Goal: Task Accomplishment & Management: Manage account settings

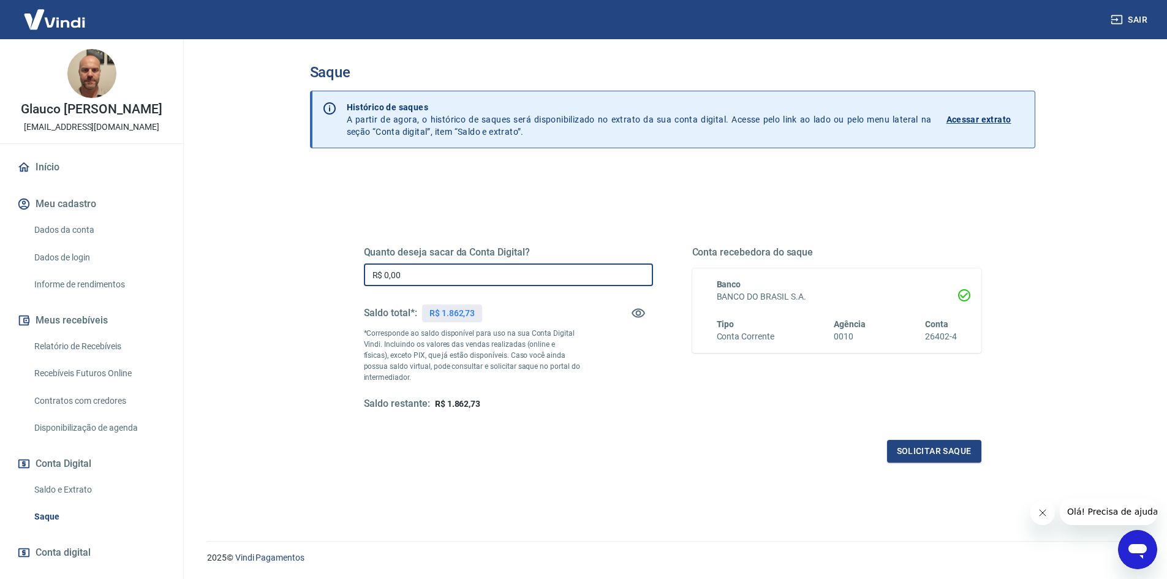
drag, startPoint x: 436, startPoint y: 270, endPoint x: 335, endPoint y: 270, distance: 100.5
click at [335, 270] on div "Quanto deseja sacar da Conta Digital? R$ 0,00 ​ Saldo total*: R$ 1.862,73 *Corr…" at bounding box center [672, 334] width 676 height 285
type input "R$ 1.800,00"
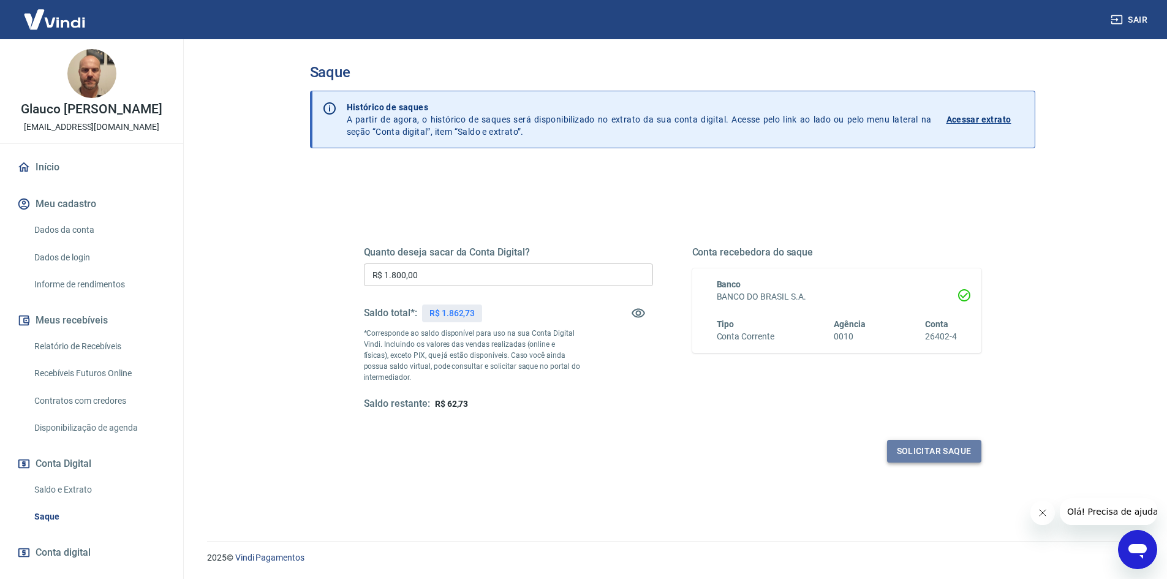
click at [940, 460] on button "Solicitar saque" at bounding box center [934, 451] width 94 height 23
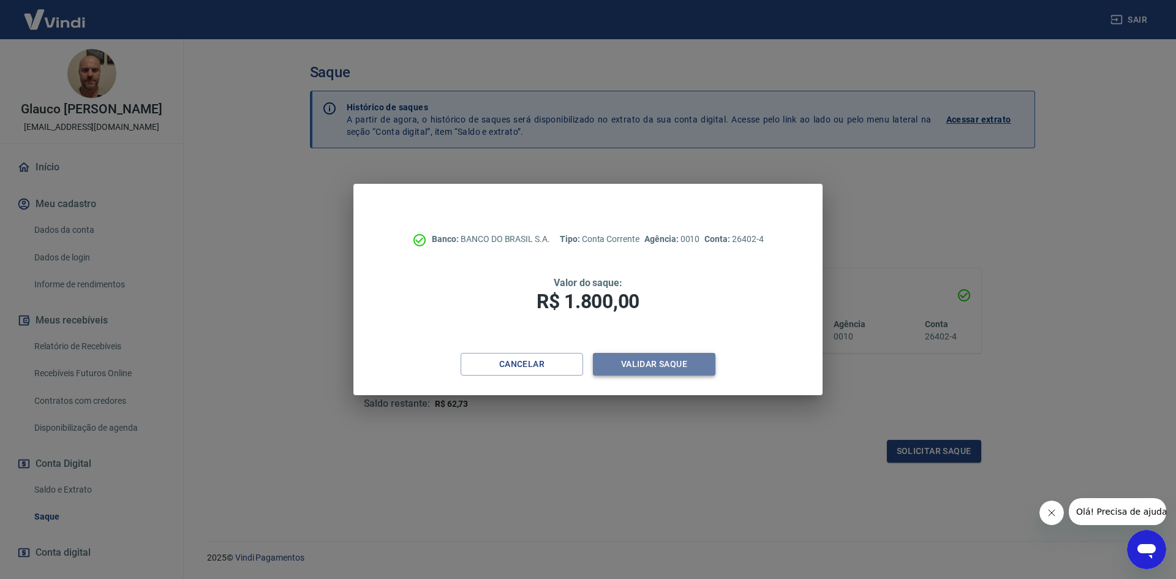
click at [628, 358] on button "Validar saque" at bounding box center [654, 364] width 123 height 23
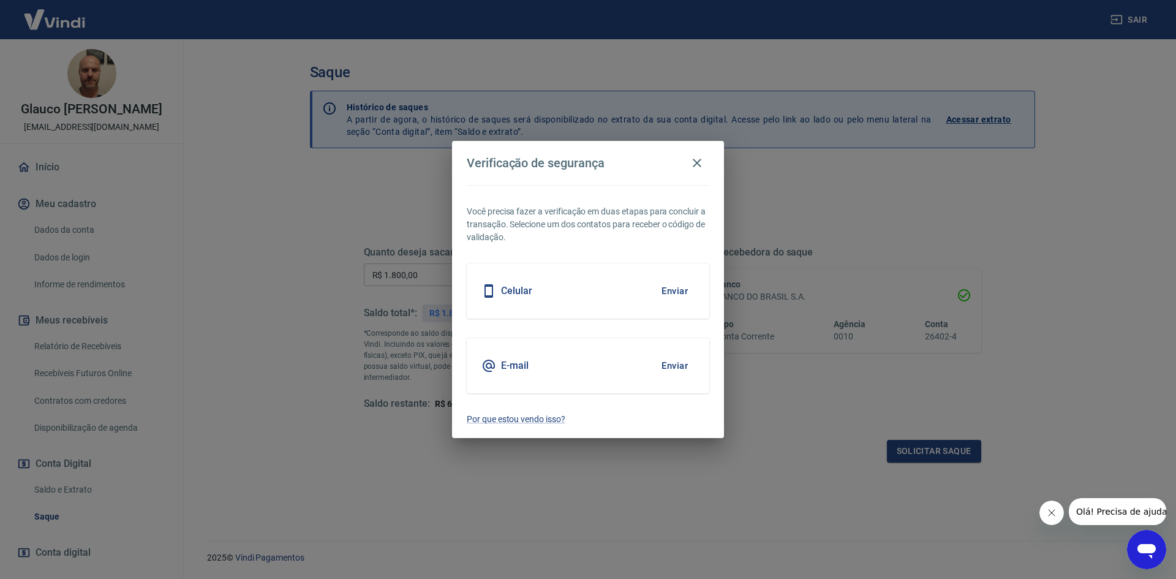
click at [674, 289] on button "Enviar" at bounding box center [675, 291] width 40 height 26
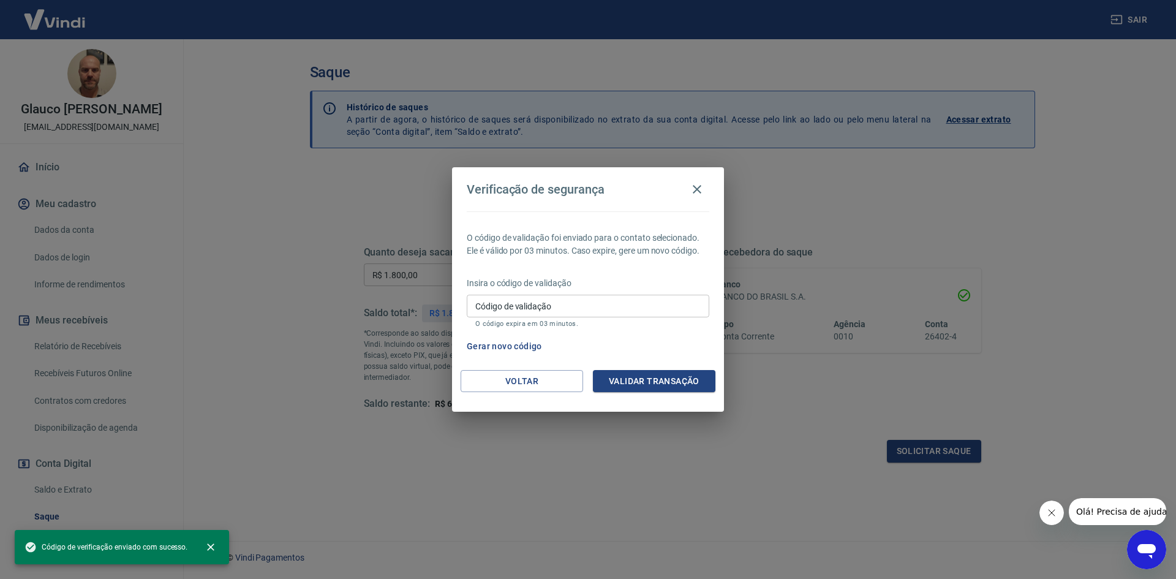
click at [567, 298] on input "Código de validação" at bounding box center [588, 306] width 243 height 23
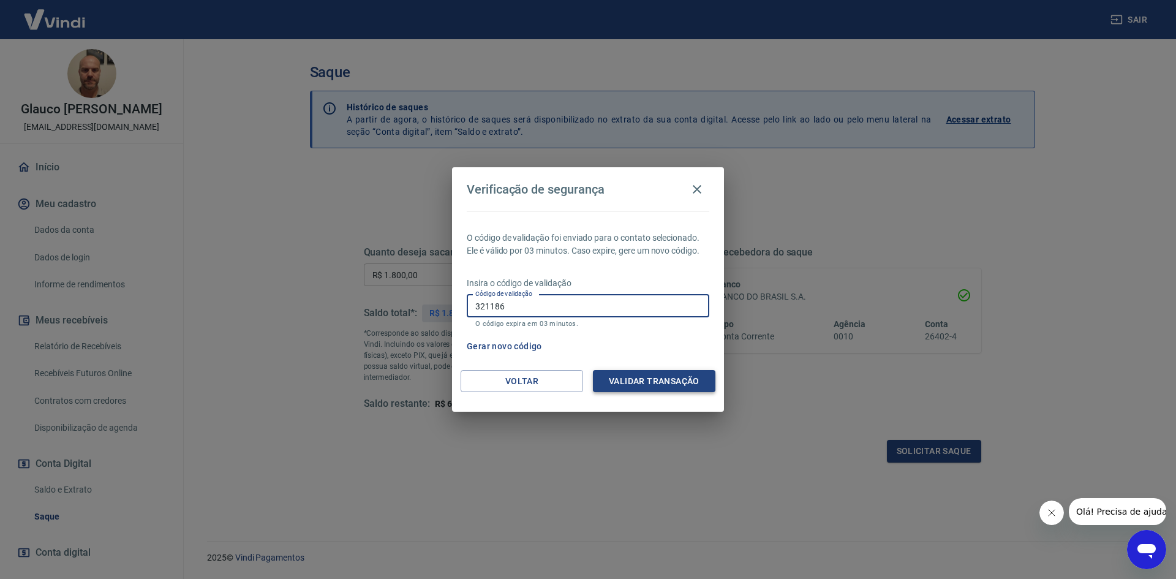
type input "321186"
click at [641, 386] on button "Validar transação" at bounding box center [654, 381] width 123 height 23
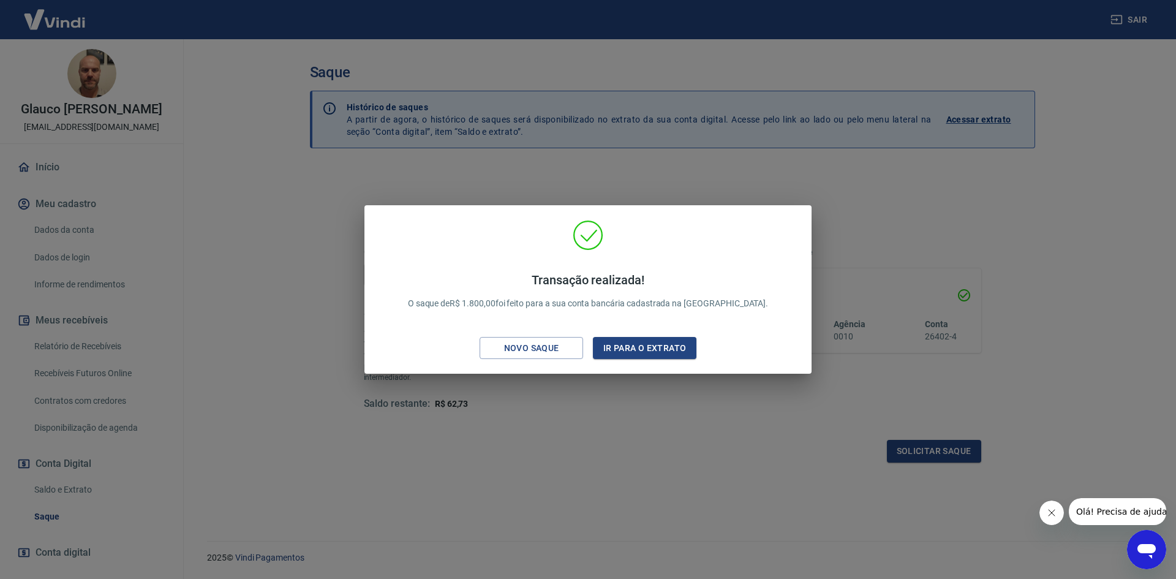
click at [704, 428] on div "Transação realizada! O saque de R$ 1.800,00 foi feito para a sua conta bancária…" at bounding box center [588, 289] width 1176 height 579
